Goal: Transaction & Acquisition: Subscribe to service/newsletter

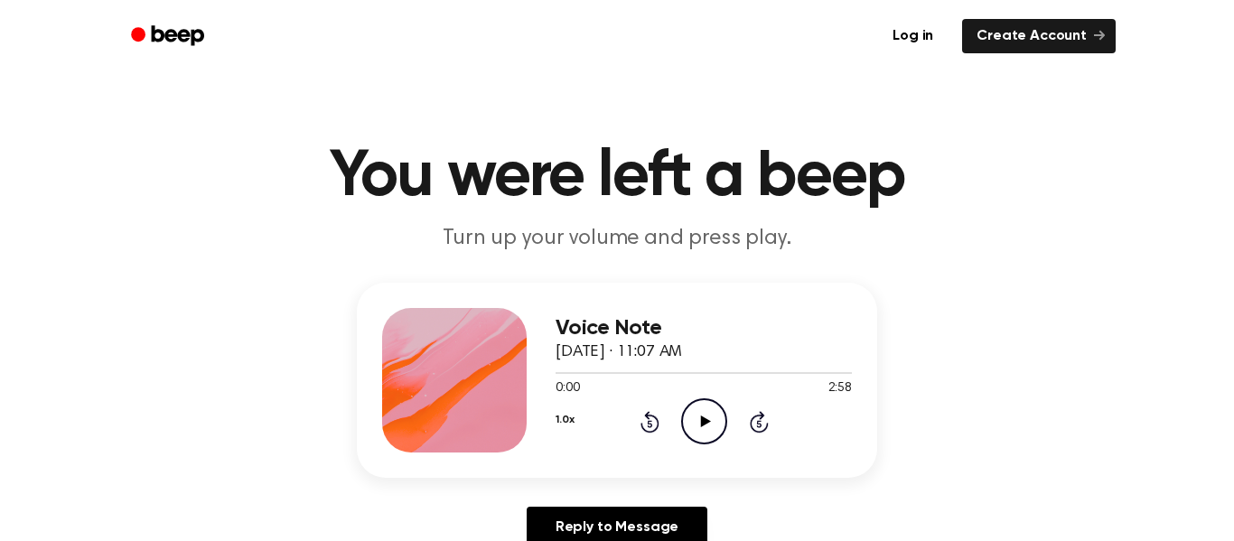
click at [695, 429] on icon "Play Audio" at bounding box center [704, 422] width 46 height 46
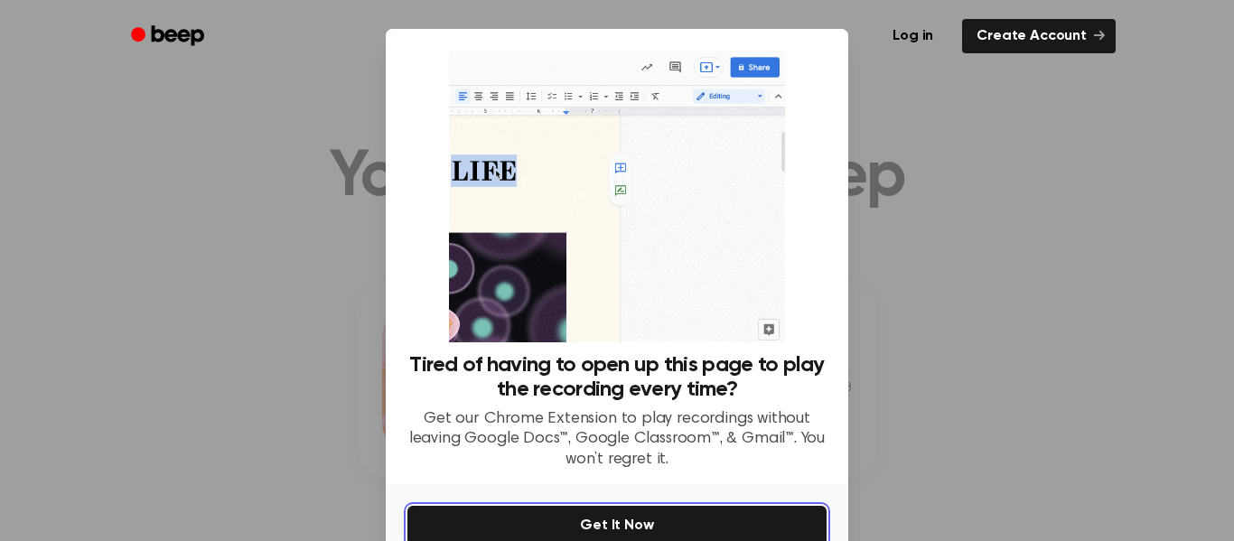
click at [746, 519] on button "Get It Now" at bounding box center [617, 526] width 419 height 40
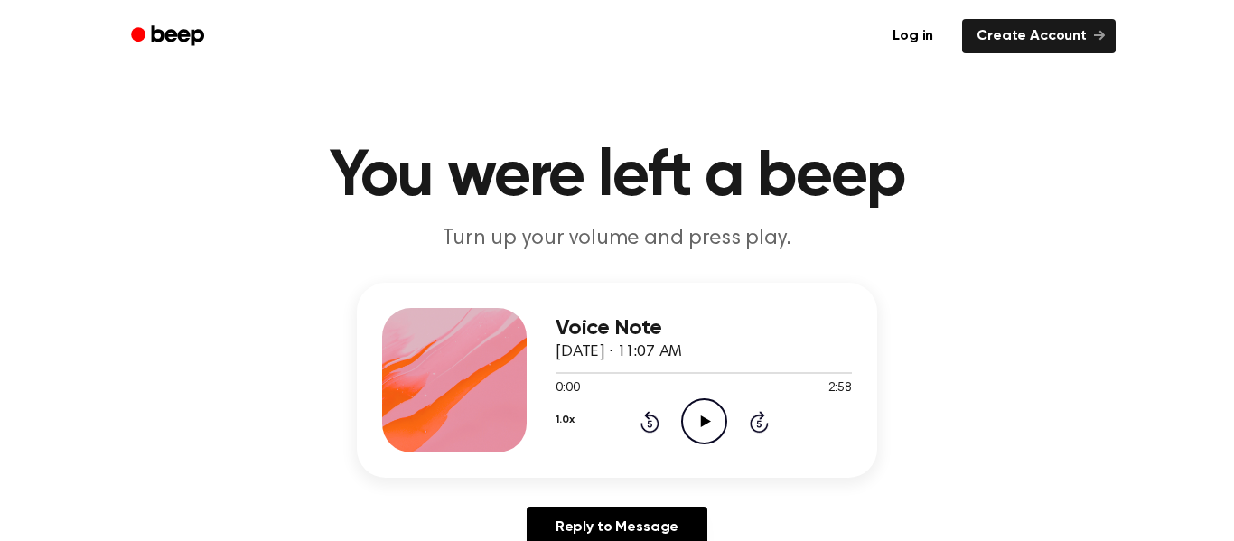
click at [709, 424] on icon "Play Audio" at bounding box center [704, 422] width 46 height 46
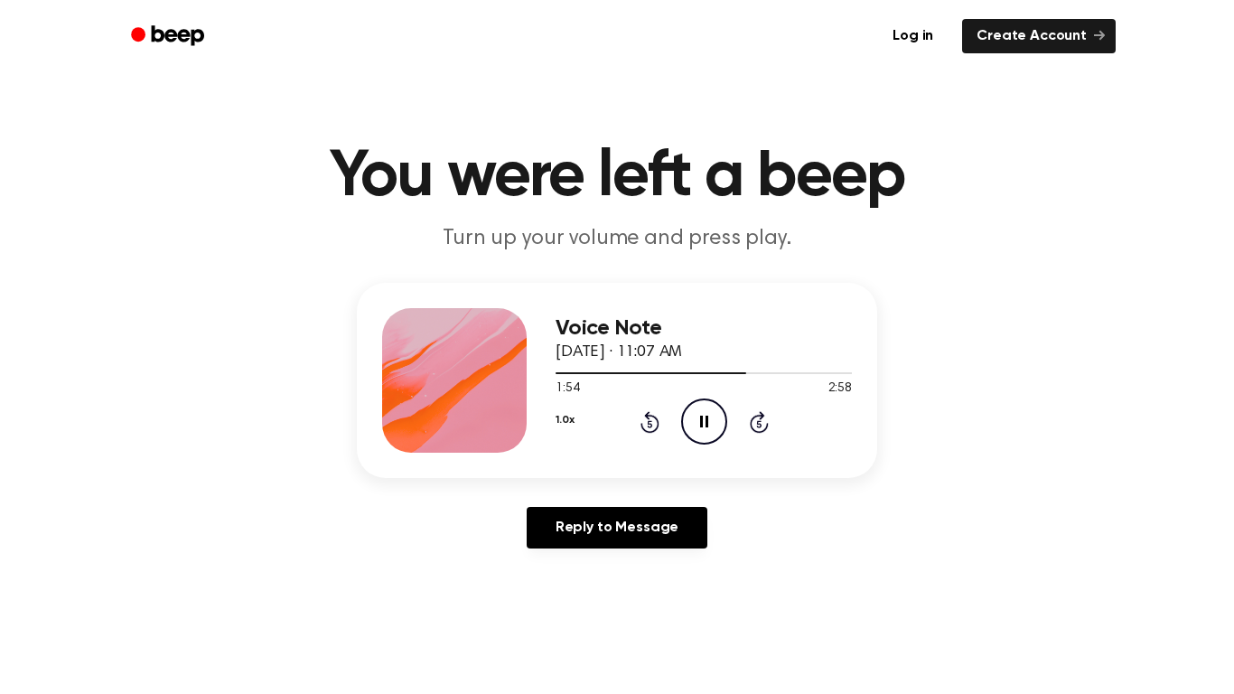
click at [1016, 408] on div "Voice Note [DATE] · 11:07 AM 1:54 2:58 Your browser does not support the [objec…" at bounding box center [617, 423] width 1191 height 280
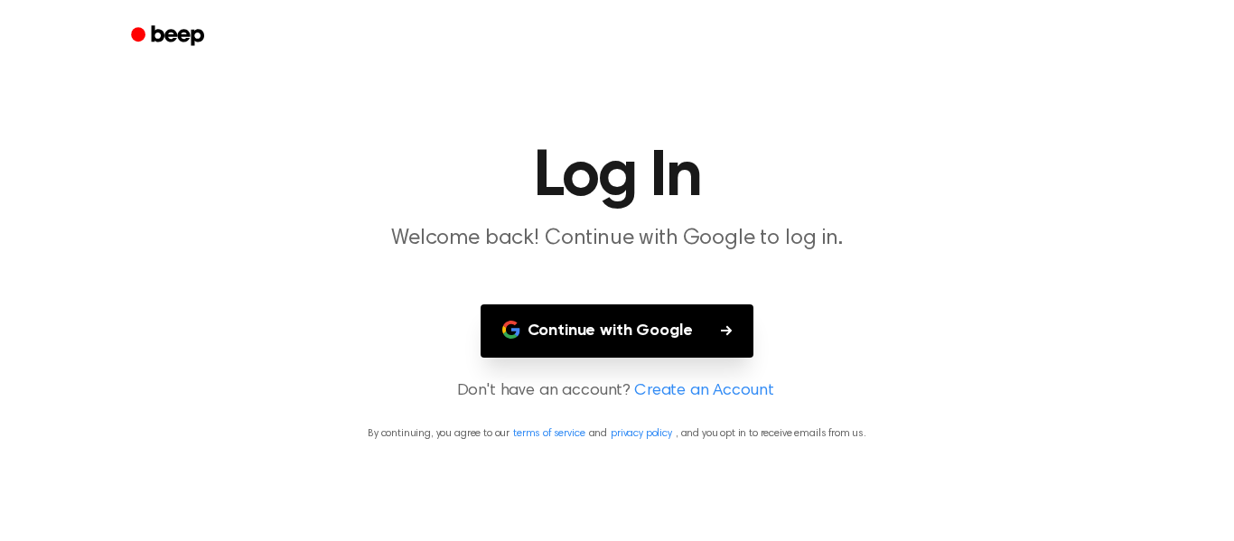
click at [736, 337] on button "Continue with Google" at bounding box center [618, 331] width 274 height 53
